Goal: Navigation & Orientation: Find specific page/section

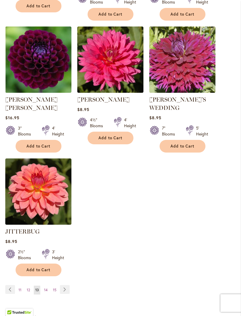
scroll to position [727, 0]
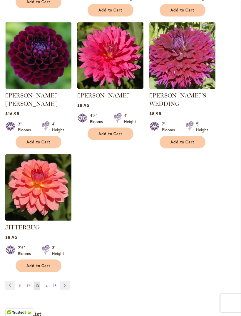
click at [9, 281] on link "Page Previous" at bounding box center [10, 285] width 10 height 9
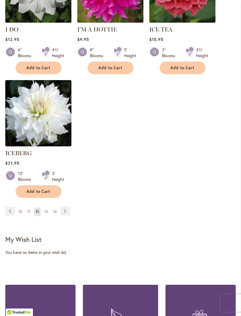
scroll to position [802, 0]
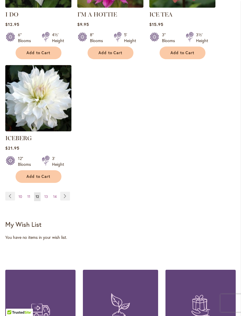
click at [20, 194] on span "10" at bounding box center [21, 196] width 4 height 4
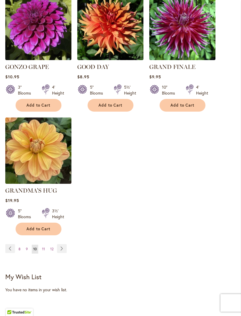
scroll to position [757, 0]
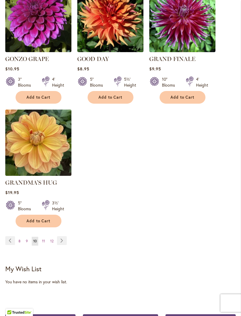
click at [19, 239] on span "8" at bounding box center [20, 241] width 2 height 4
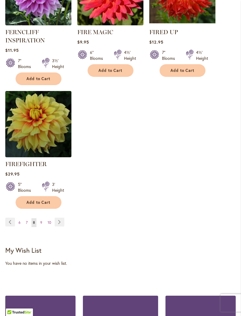
scroll to position [796, 0]
click at [19, 225] on span "6" at bounding box center [20, 222] width 2 height 4
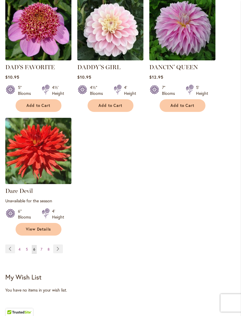
scroll to position [764, 0]
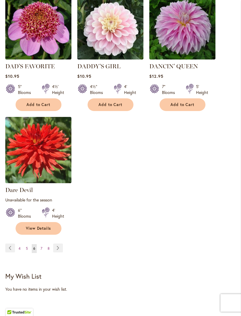
click at [41, 246] on span "7" at bounding box center [42, 248] width 2 height 4
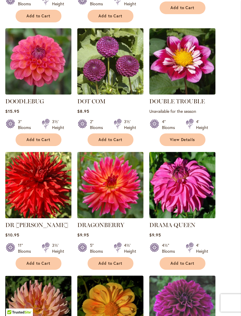
scroll to position [468, 0]
